Goal: Use online tool/utility: Utilize a website feature to perform a specific function

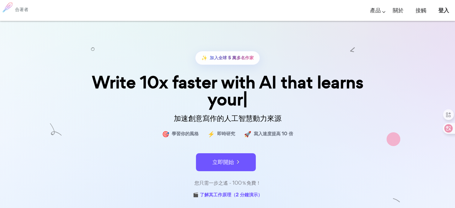
click at [219, 143] on div "✨ 加入全球 5 萬多名作家 Write 10x faster with AI that learns your 加速創意寫作的人工智慧動力來源 🎯 學習你的…" at bounding box center [227, 125] width 299 height 149
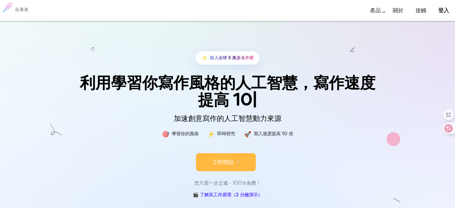
click at [232, 160] on font "立即開始" at bounding box center [223, 162] width 22 height 8
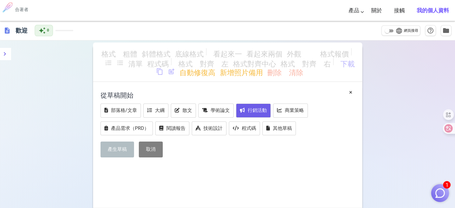
click at [261, 108] on font "行銷活動" at bounding box center [257, 110] width 19 height 6
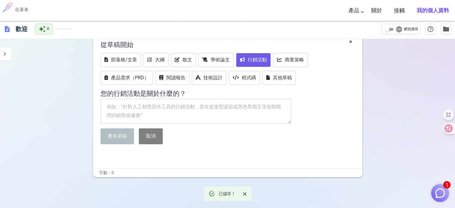
scroll to position [60, 0]
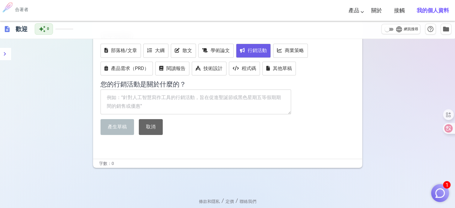
click at [159, 126] on button "取消" at bounding box center [151, 127] width 24 height 16
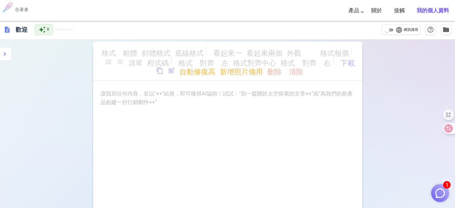
scroll to position [0, 0]
click at [187, 100] on div "讓我寫任何內容，並以“++”結尾，即可獲得AI協助！試試：“寫一篇關於太空探索的文章++”或“為我們的新產品創建一封行銷郵件++” ﻿" at bounding box center [227, 98] width 254 height 17
drag, startPoint x: 187, startPoint y: 100, endPoint x: 301, endPoint y: 106, distance: 114.9
click at [301, 106] on div "讓我寫任何內容，並以“++”結尾，即可獲得AI協助！試試：“寫一篇關於太空探索的文章++”或“為我們的新產品創建一封行銷郵件++” ﻿" at bounding box center [227, 98] width 254 height 17
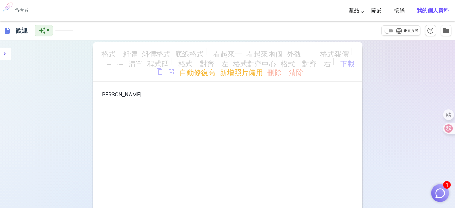
click at [117, 98] on p "蘇" at bounding box center [227, 94] width 254 height 9
click at [117, 94] on p "dku" at bounding box center [227, 94] width 254 height 9
click at [124, 91] on p "蘇" at bounding box center [227, 94] width 254 height 9
click at [122, 86] on div "格式_粗體 斜體格式 底線格式 看起來一 看起來兩個 外觀_3 格式報價 format_list_numbered format_list_bulleted …" at bounding box center [227, 64] width 269 height 45
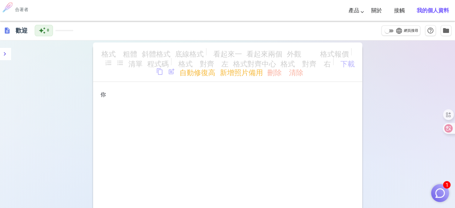
click at [123, 95] on p "你" at bounding box center [227, 94] width 254 height 9
